Goal: Transaction & Acquisition: Book appointment/travel/reservation

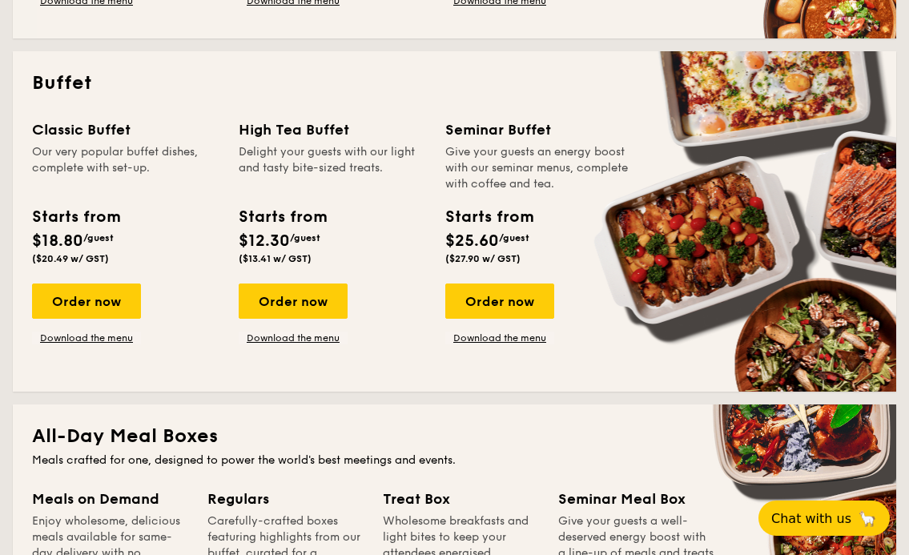
scroll to position [391, 0]
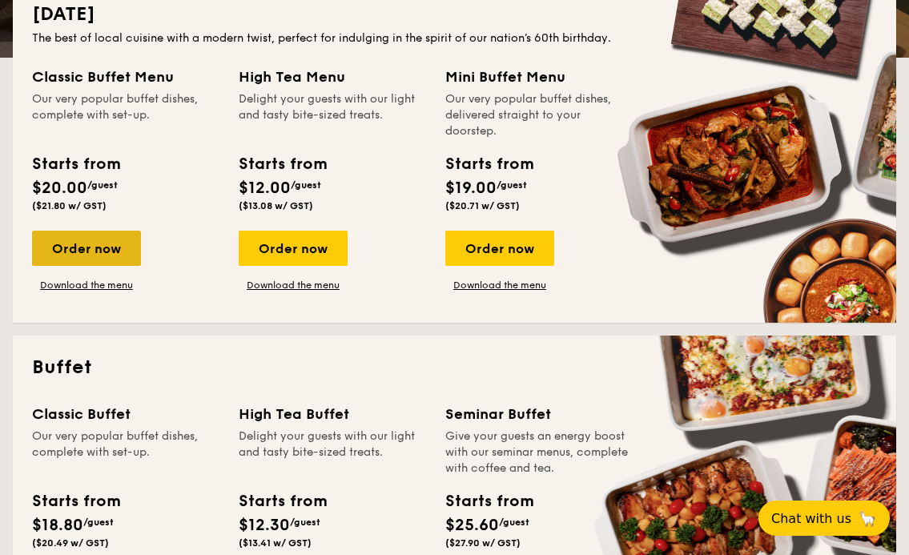
click at [113, 255] on div "Order now" at bounding box center [86, 248] width 109 height 35
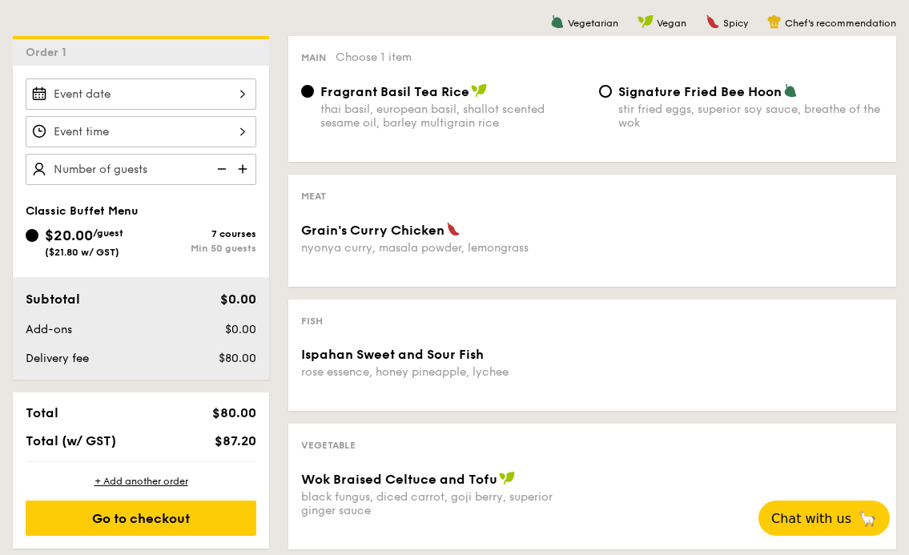
scroll to position [270, 0]
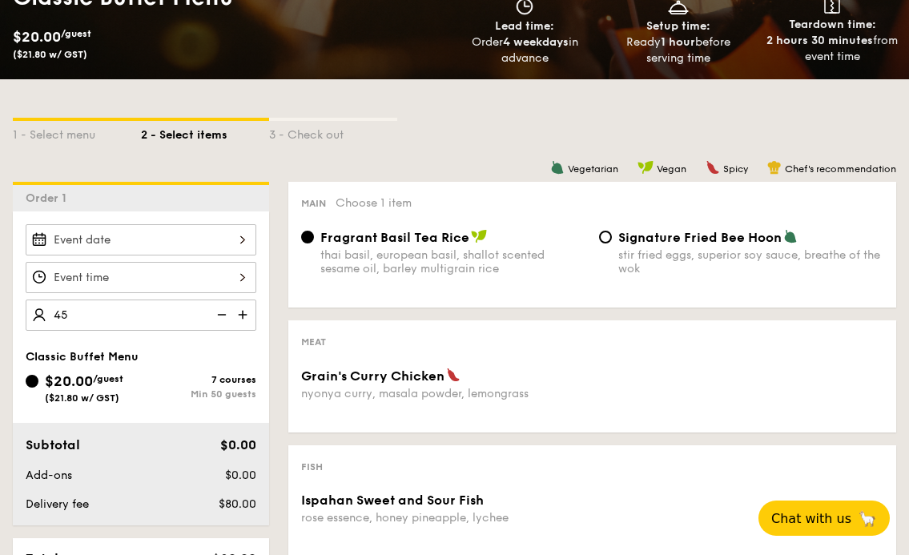
type input "50 guests"
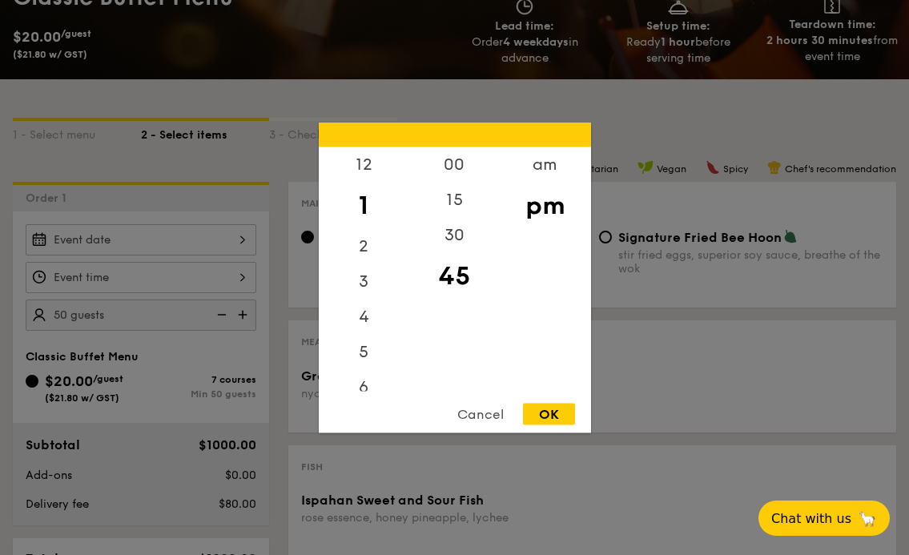
click at [167, 276] on div "12 1 2 3 4 5 6 7 8 9 10 11 00 15 30 45 am pm Cancel OK" at bounding box center [141, 277] width 231 height 31
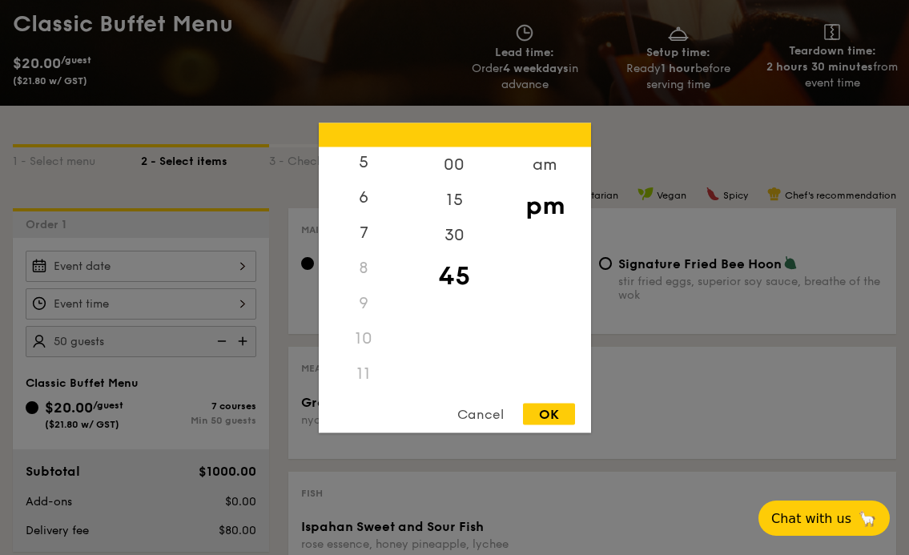
scroll to position [365, 0]
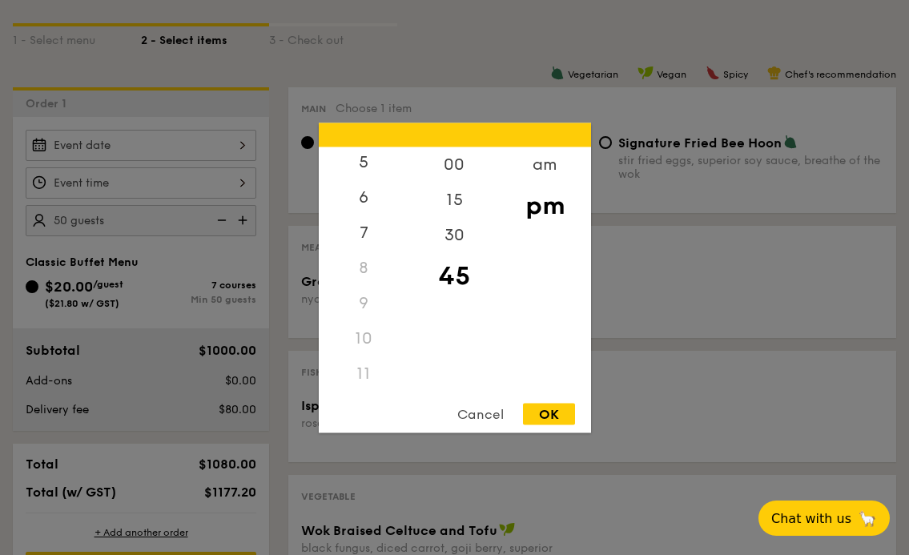
click at [365, 375] on div "11" at bounding box center [364, 373] width 91 height 35
click at [362, 370] on div "11" at bounding box center [364, 373] width 91 height 35
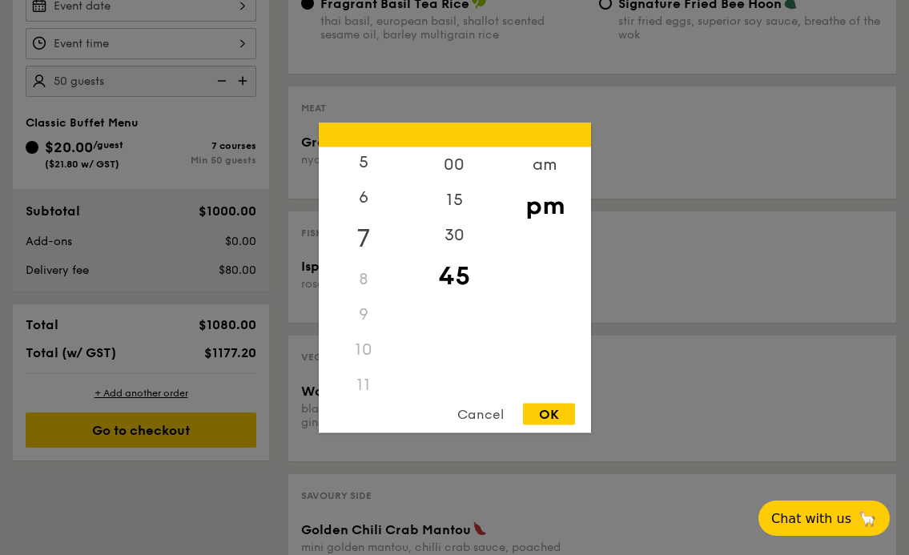
scroll to position [157, 0]
click at [364, 333] on div "9" at bounding box center [364, 335] width 91 height 35
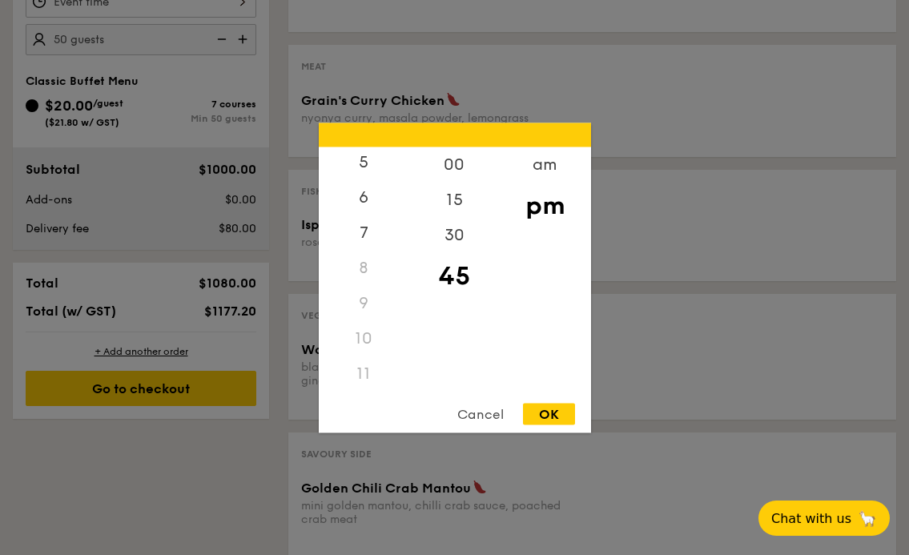
scroll to position [190, 0]
click at [361, 368] on div "11" at bounding box center [364, 373] width 91 height 35
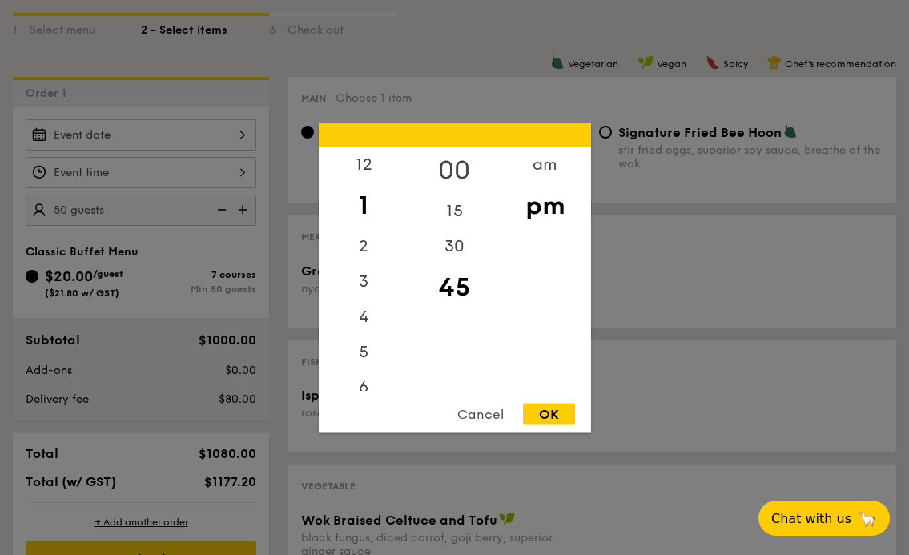
click at [460, 169] on div "00" at bounding box center [454, 170] width 91 height 46
click at [371, 166] on div "12" at bounding box center [364, 170] width 91 height 46
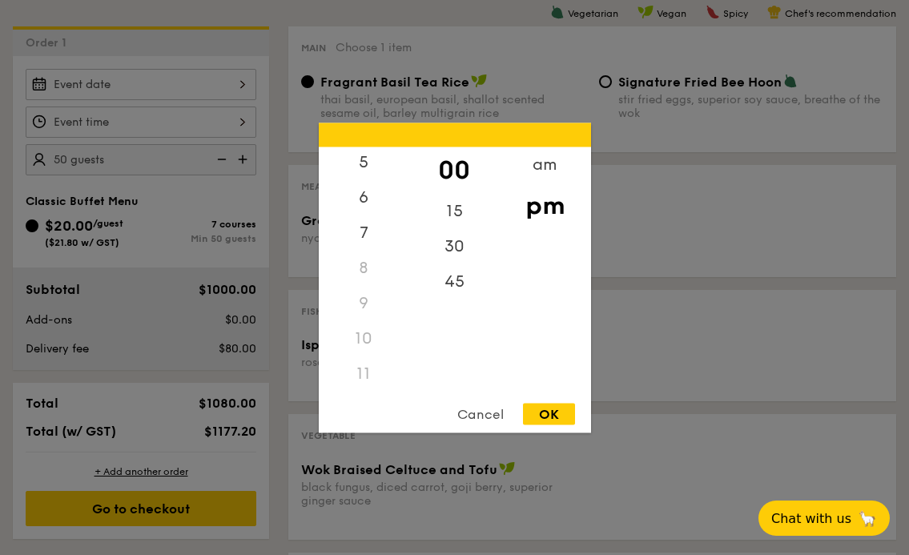
scroll to position [190, 0]
click at [368, 373] on div "11" at bounding box center [364, 373] width 91 height 35
click at [367, 373] on div "11" at bounding box center [364, 373] width 91 height 35
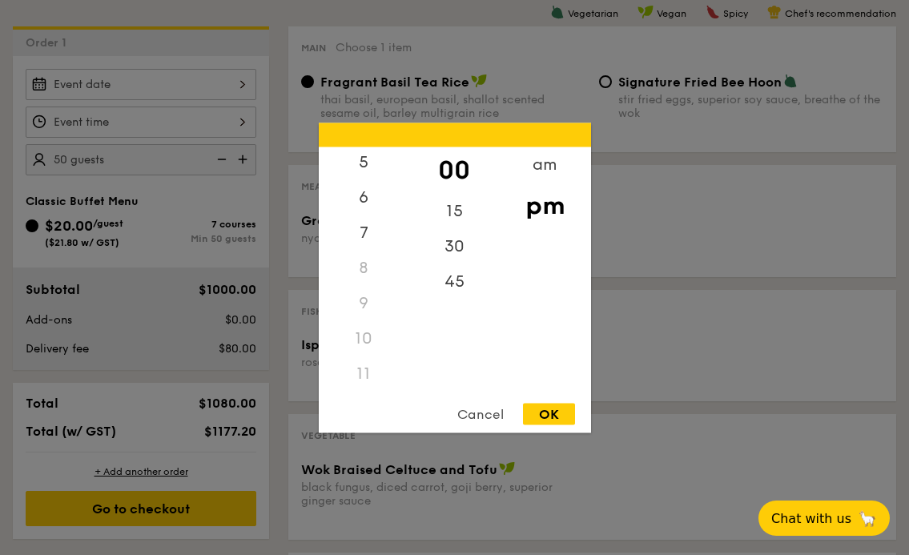
click at [475, 418] on div "Cancel" at bounding box center [480, 414] width 79 height 22
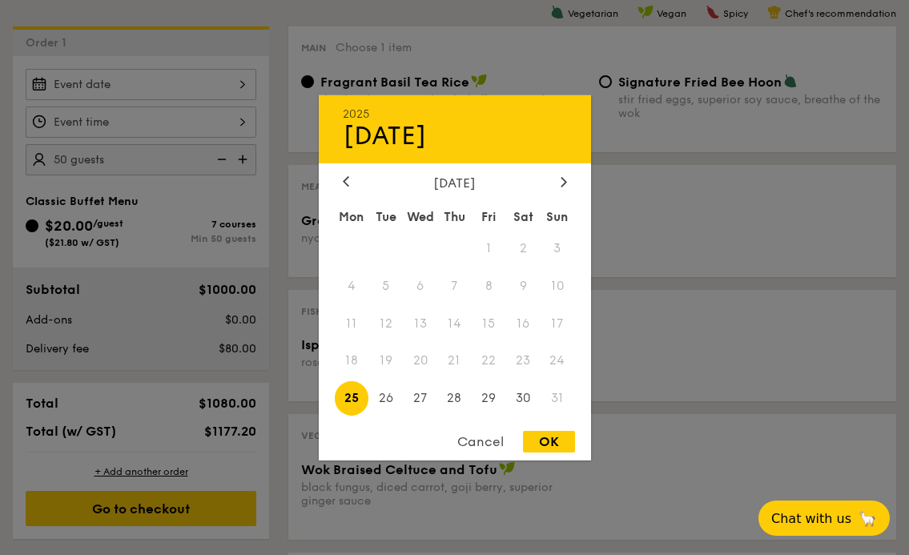
click at [208, 89] on div "2025 Aug [DATE] Tue Wed Thu Fri Sat Sun 1 2 3 4 5 6 7 8 9 10 11 12 13 14 15 16 …" at bounding box center [141, 84] width 231 height 31
click at [560, 187] on div at bounding box center [564, 182] width 14 height 15
click at [488, 288] on span "12" at bounding box center [489, 285] width 34 height 34
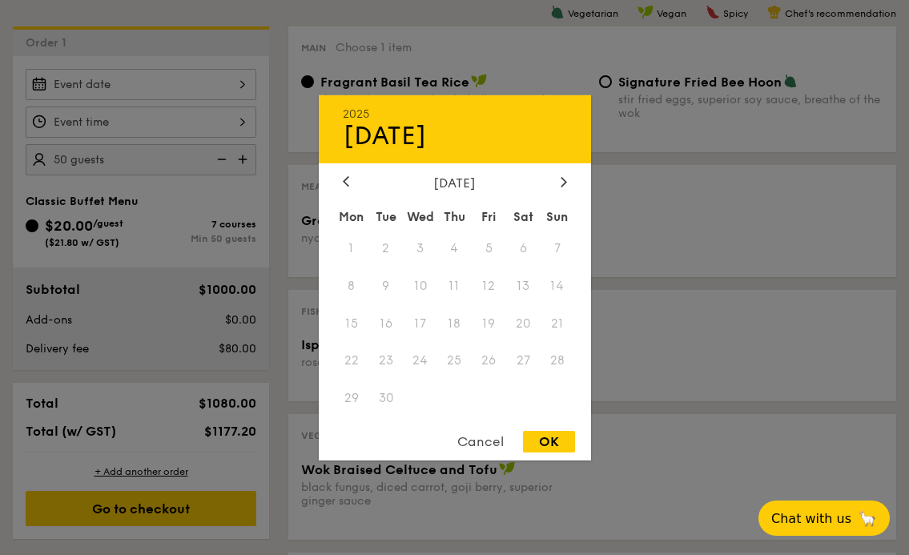
click at [482, 447] on div "Cancel" at bounding box center [480, 442] width 79 height 22
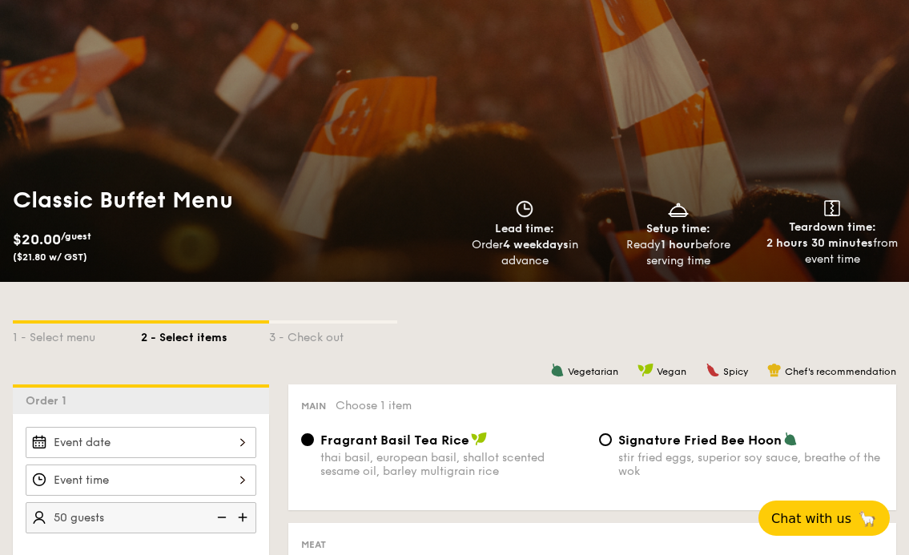
scroll to position [94, 0]
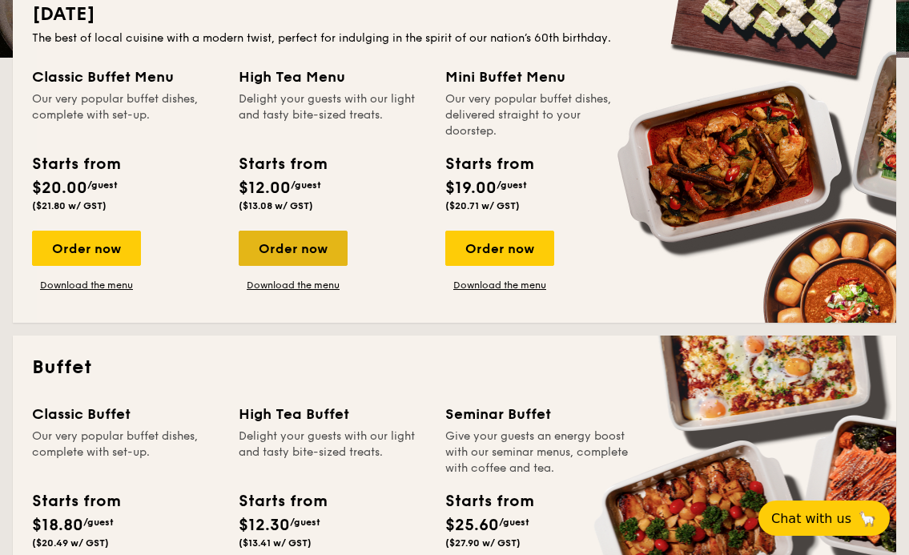
scroll to position [511, 0]
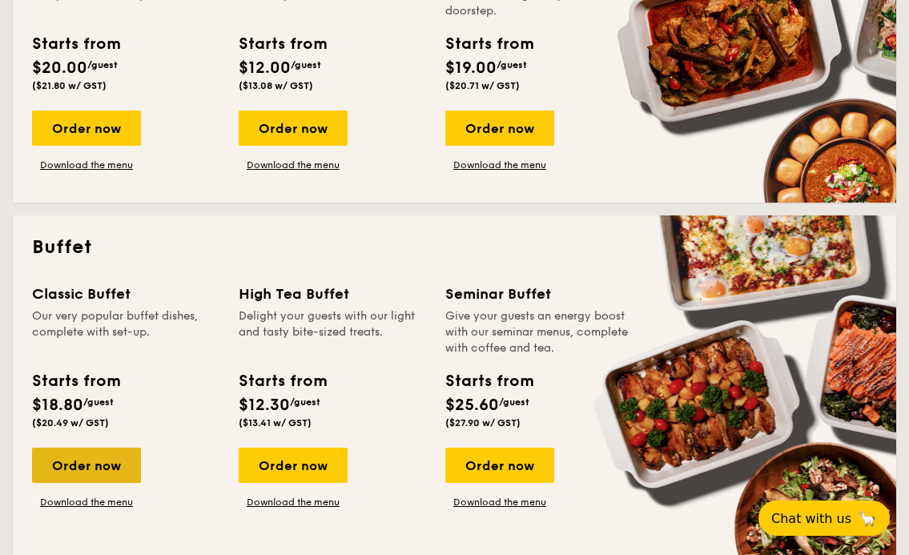
click at [104, 472] on div "Order now" at bounding box center [86, 465] width 109 height 35
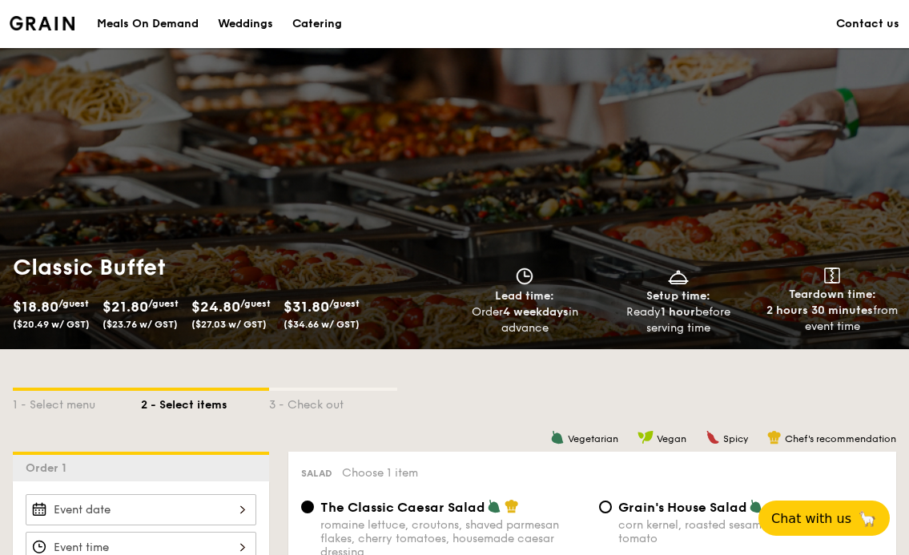
scroll to position [139, 0]
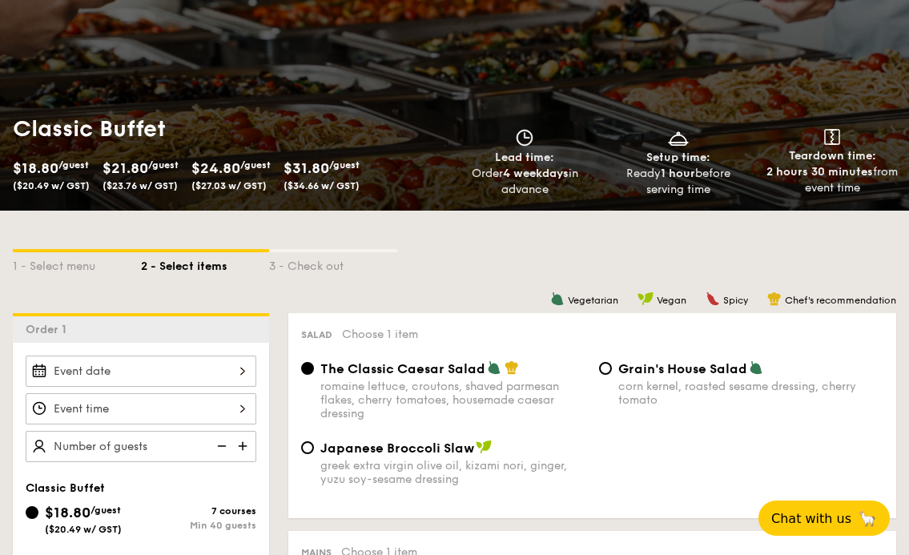
click at [216, 379] on div at bounding box center [141, 371] width 231 height 31
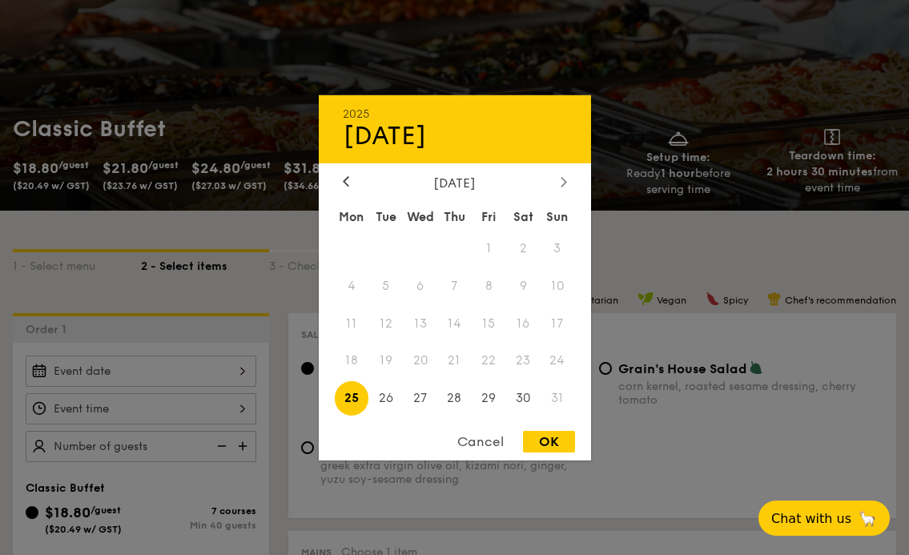
click at [566, 184] on icon at bounding box center [564, 181] width 6 height 10
click at [490, 281] on span "12" at bounding box center [489, 285] width 34 height 34
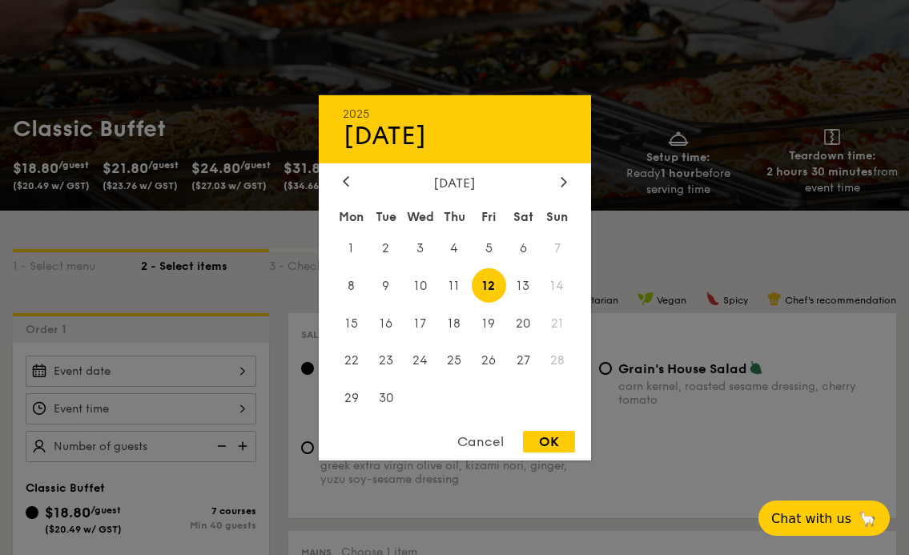
click at [543, 442] on div "OK" at bounding box center [549, 442] width 52 height 22
type input "[DATE]"
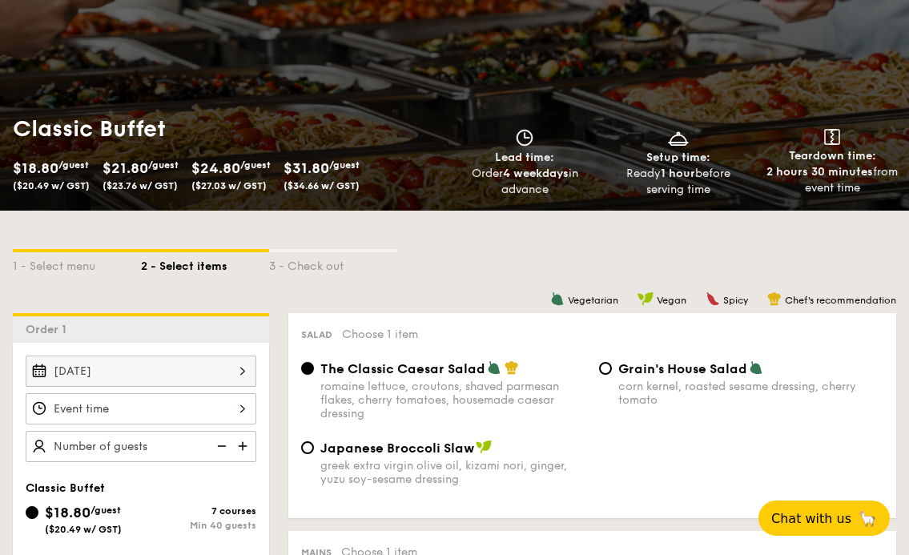
click at [244, 413] on div "12 1 2 3 4 5 6 7 8 9 10 11 00 15 30 45 am pm Cancel OK" at bounding box center [141, 408] width 231 height 31
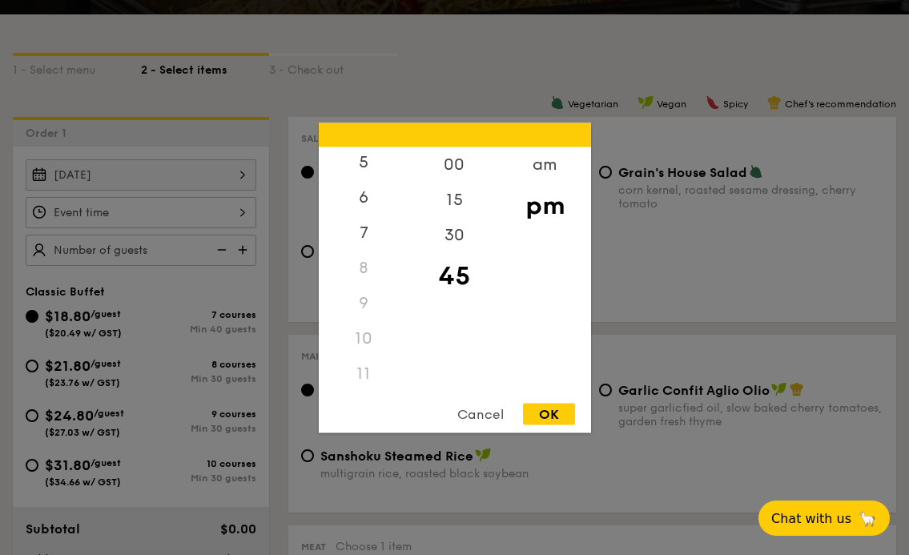
scroll to position [361, 0]
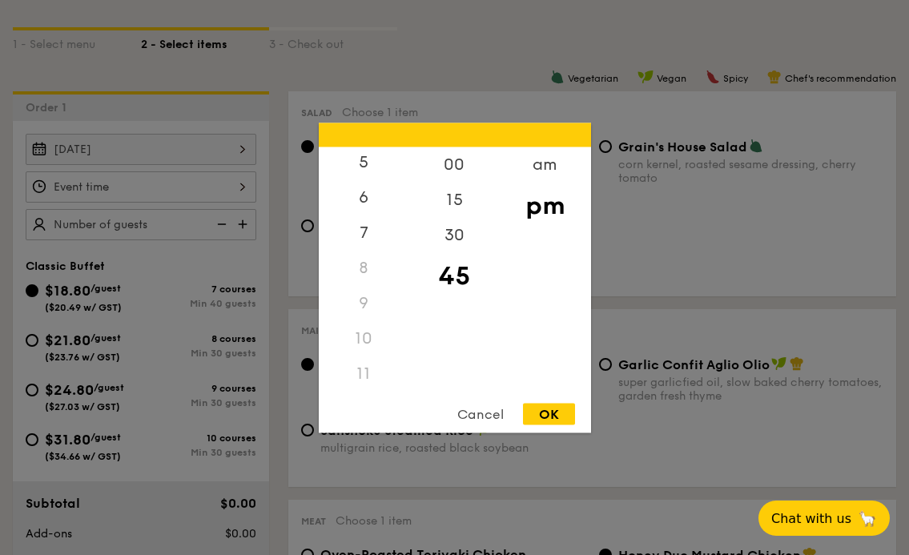
click at [369, 369] on div "11" at bounding box center [364, 373] width 91 height 35
click at [544, 167] on div "am" at bounding box center [545, 170] width 91 height 46
click at [365, 380] on div "11" at bounding box center [364, 379] width 91 height 46
click at [462, 232] on div "30" at bounding box center [454, 240] width 91 height 46
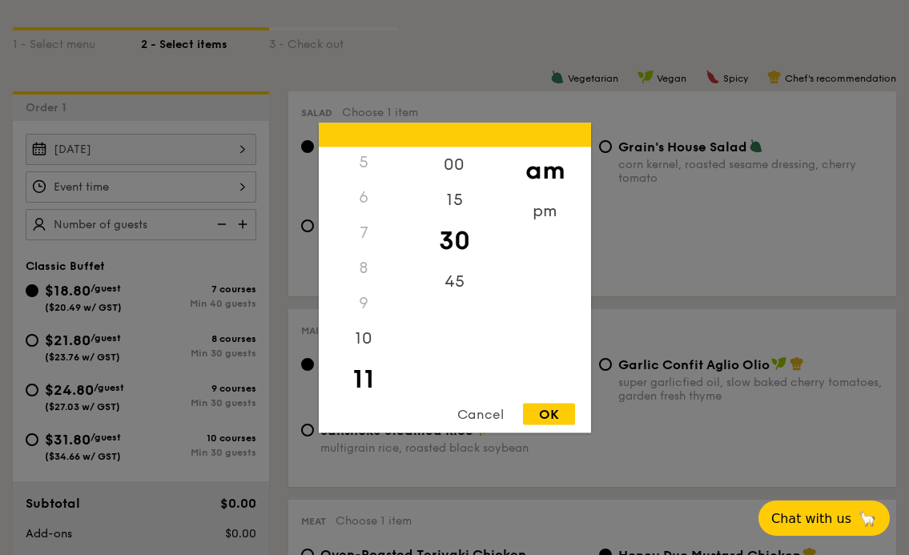
click at [544, 409] on div "OK" at bounding box center [549, 414] width 52 height 22
type input "11:30AM"
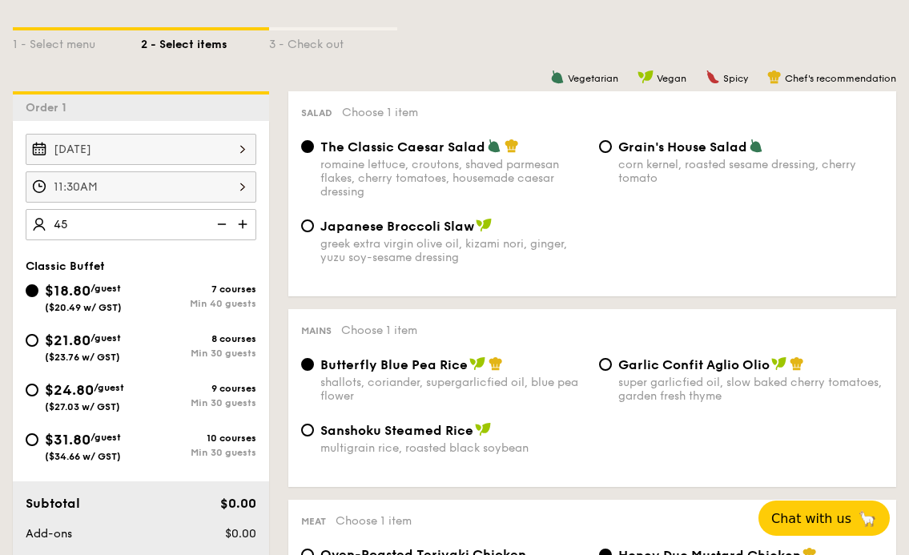
type input "45 guests"
click at [706, 281] on div "Japanese Broccoli Slaw greek extra virgin olive oil, kizami [PERSON_NAME], yuzu…" at bounding box center [592, 251] width 595 height 66
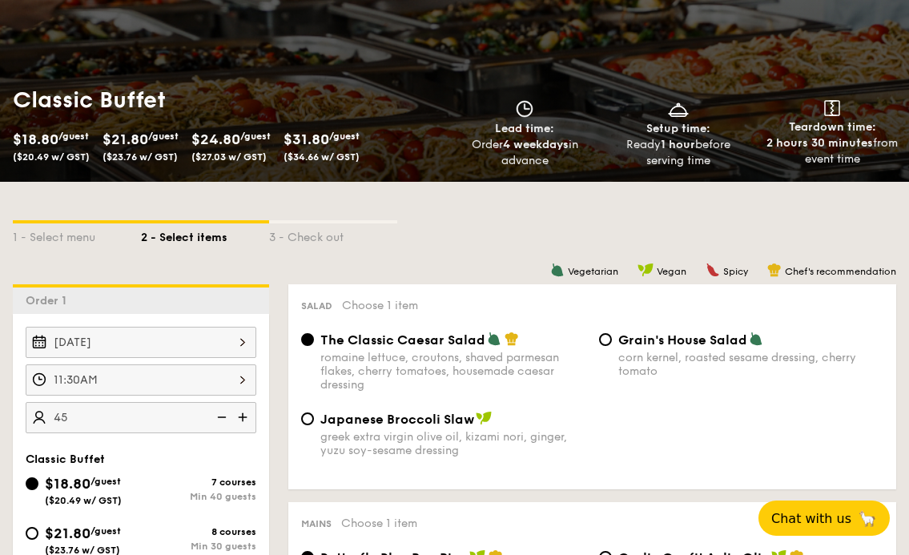
scroll to position [387, 0]
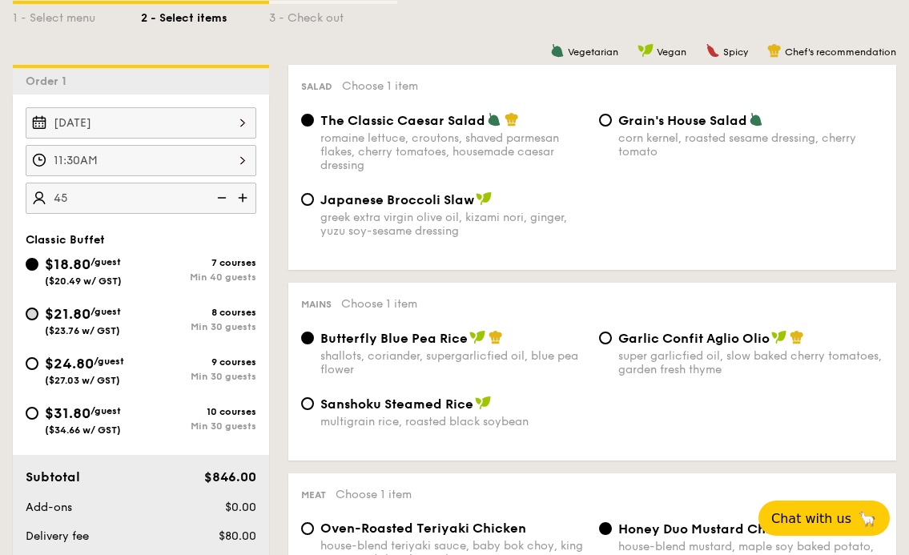
click at [34, 311] on input "$21.80 /guest ($23.76 w/ GST) 8 courses Min 30 guests" at bounding box center [32, 314] width 13 height 13
radio input "true"
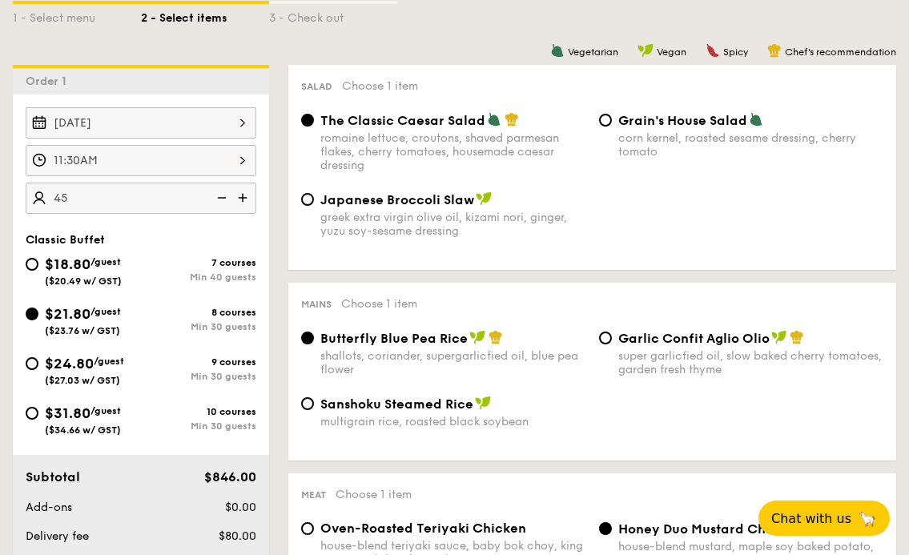
radio input "true"
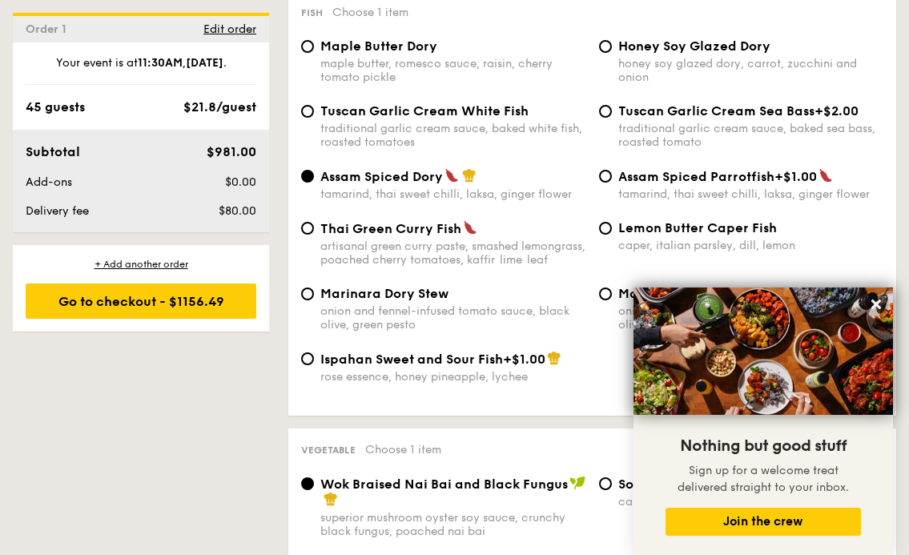
scroll to position [1529, 0]
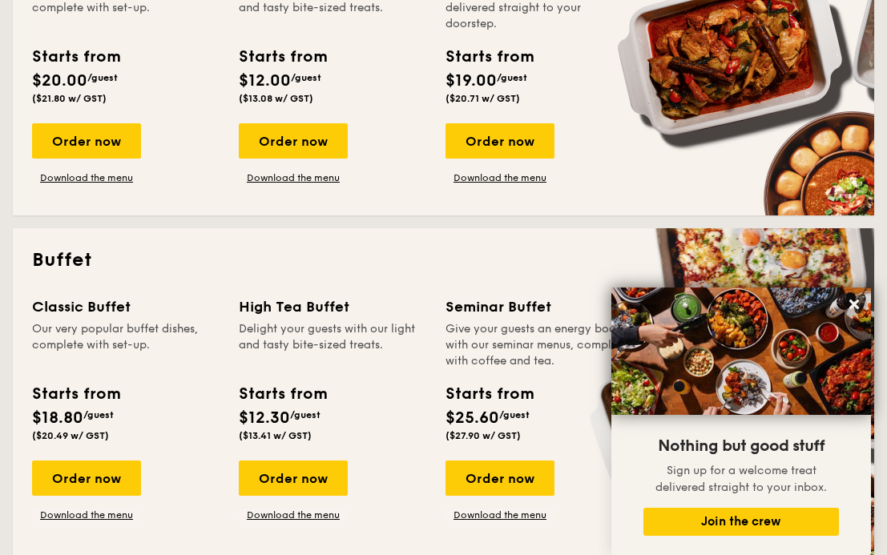
scroll to position [566, 0]
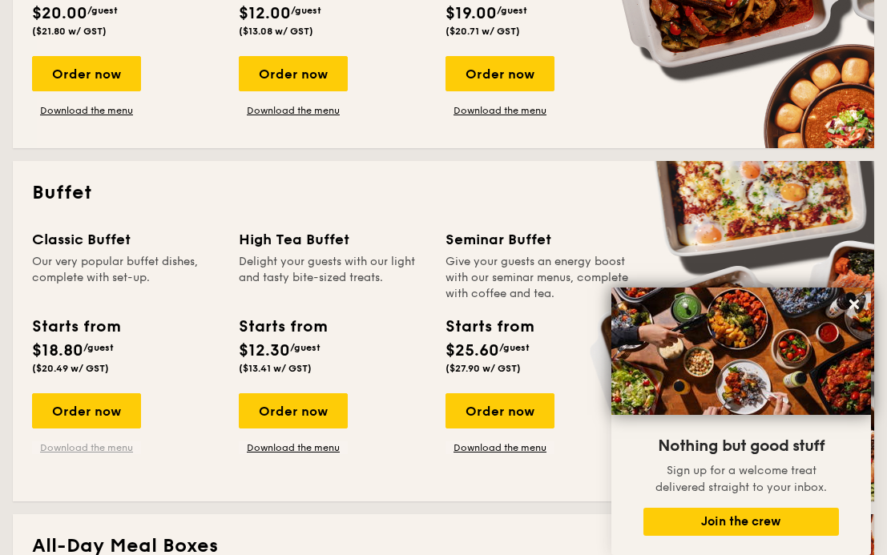
click at [85, 445] on link "Download the menu" at bounding box center [86, 447] width 109 height 13
